Goal: Information Seeking & Learning: Learn about a topic

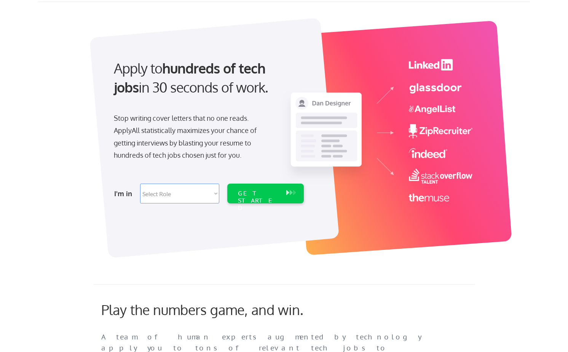
scroll to position [36, 0]
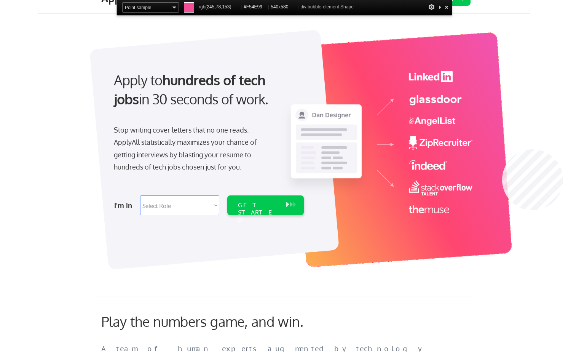
click at [502, 149] on div at bounding box center [402, 149] width 220 height 235
click at [310, 258] on div at bounding box center [402, 149] width 220 height 235
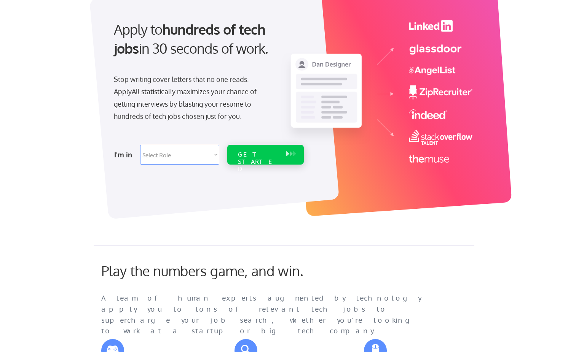
scroll to position [0, 0]
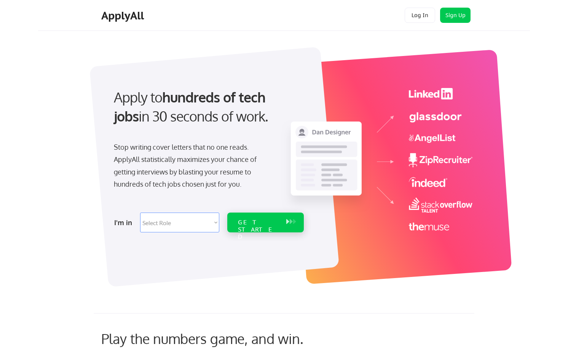
click at [540, 0] on div at bounding box center [284, 0] width 568 height 0
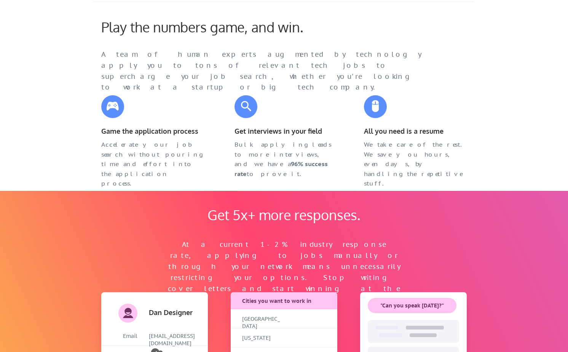
scroll to position [316, 0]
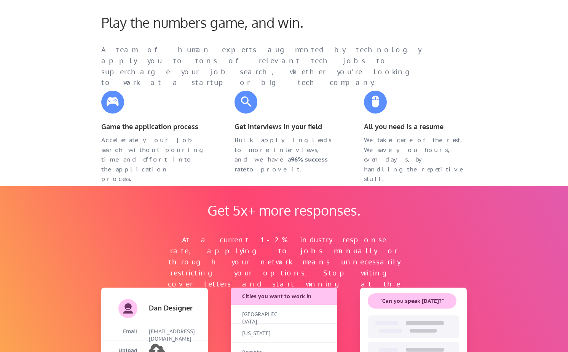
click at [160, 127] on div "Game the application process" at bounding box center [152, 126] width 103 height 11
copy div "Game the application process"
click at [285, 127] on div "Get interviews in your field" at bounding box center [286, 126] width 103 height 11
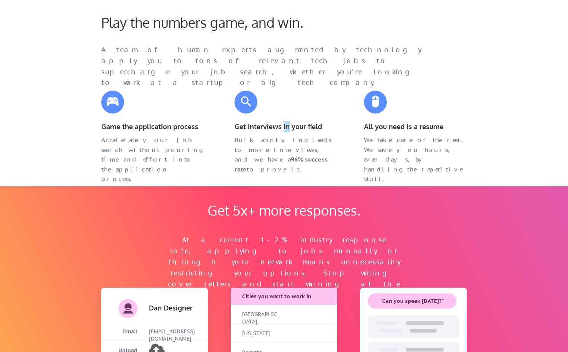
click at [285, 127] on div "Get interviews in your field" at bounding box center [286, 126] width 103 height 11
copy div "Get interviews in your field"
click at [382, 129] on div "All you need is a resume" at bounding box center [415, 126] width 103 height 11
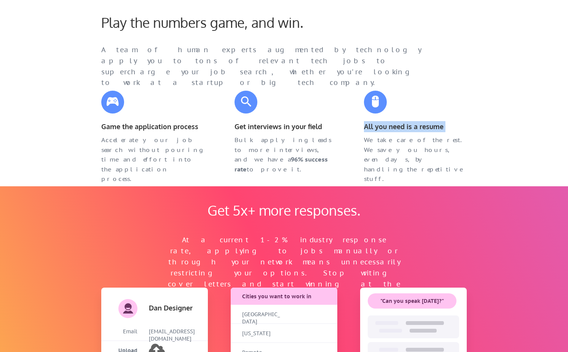
click at [382, 129] on div "All you need is a resume" at bounding box center [415, 126] width 103 height 11
copy div "All you need is a resume"
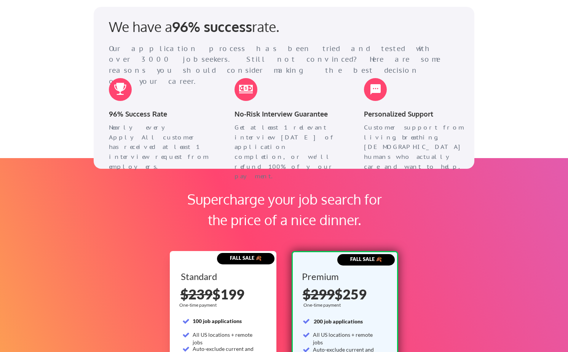
scroll to position [956, 0]
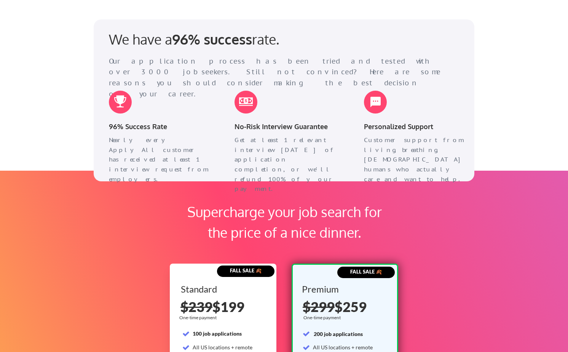
click at [128, 126] on div "96% Success Rate" at bounding box center [160, 126] width 103 height 11
copy div "96% Success Rate"
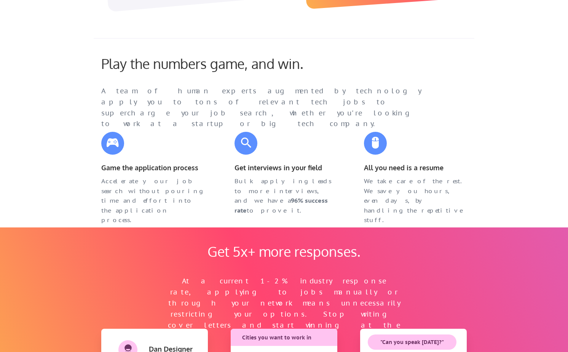
scroll to position [282, 0]
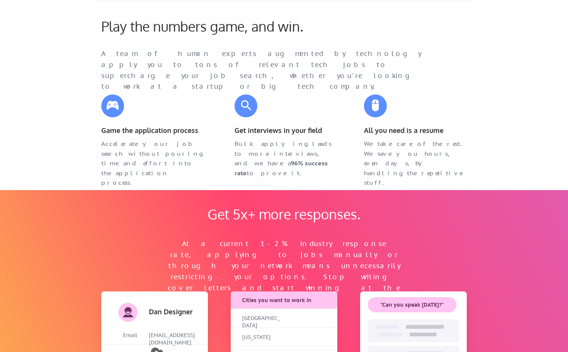
scroll to position [282, 0]
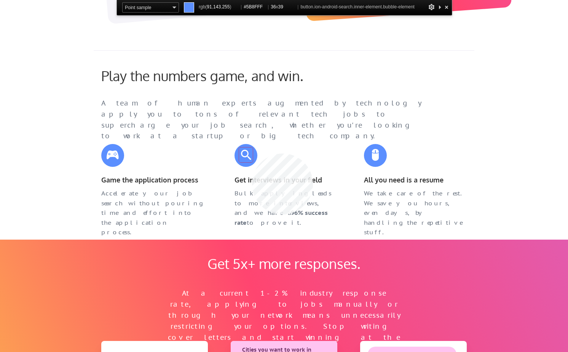
click at [254, 154] on div at bounding box center [246, 155] width 23 height 23
